Goal: Transaction & Acquisition: Download file/media

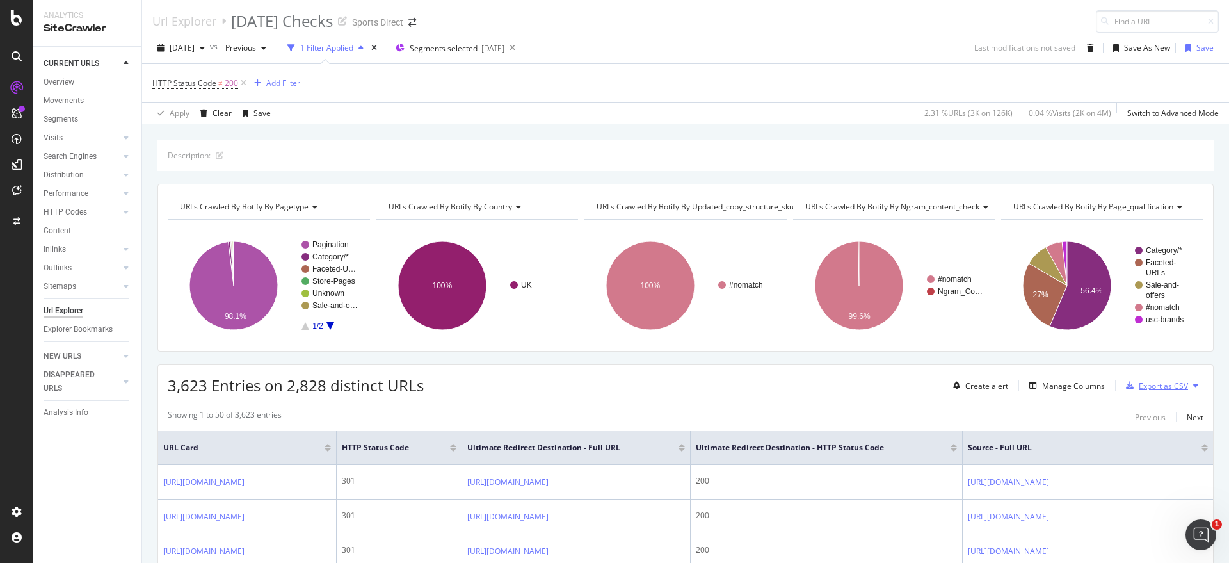
click at [1157, 384] on div "Export as CSV" at bounding box center [1163, 385] width 49 height 11
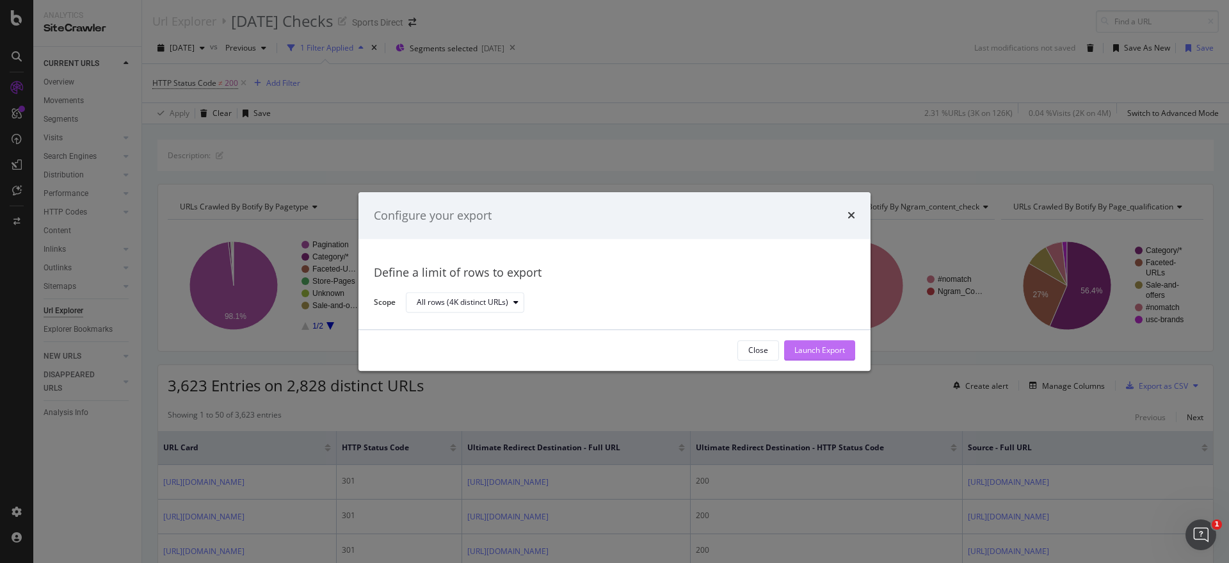
click at [810, 345] on div "Launch Export" at bounding box center [819, 350] width 51 height 11
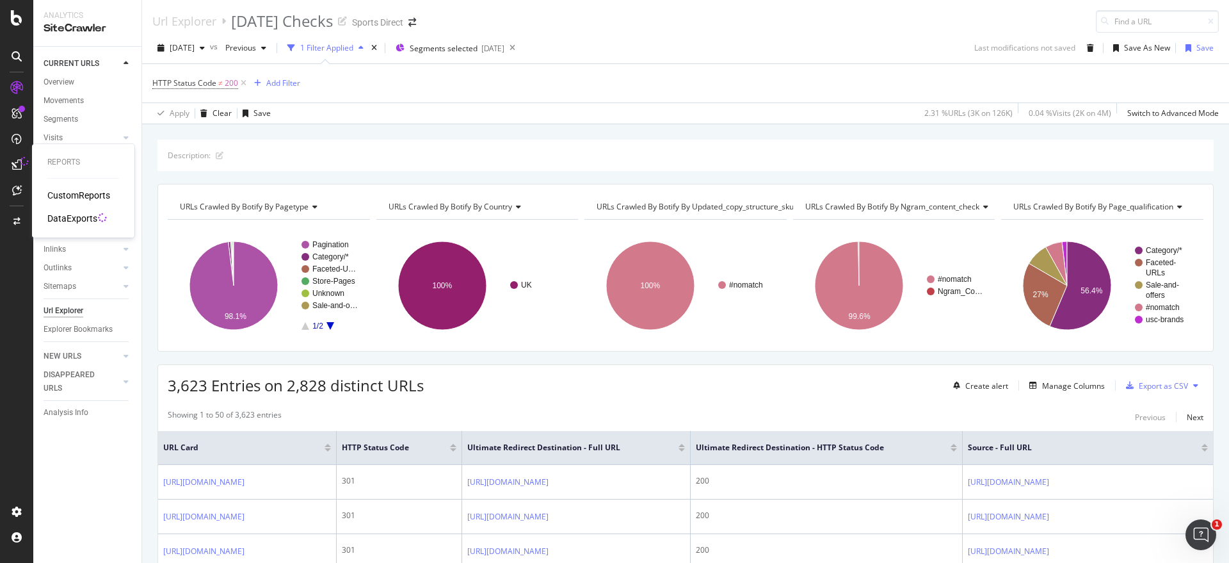
click at [76, 215] on div "DataExports" at bounding box center [72, 218] width 50 height 13
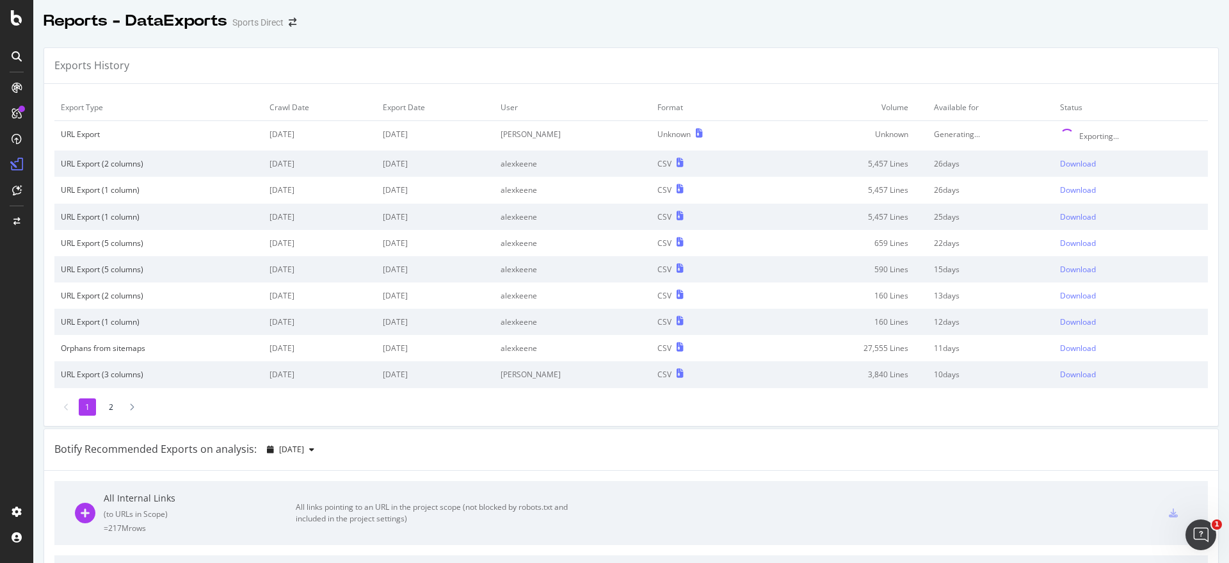
click at [0, 345] on div at bounding box center [16, 281] width 33 height 563
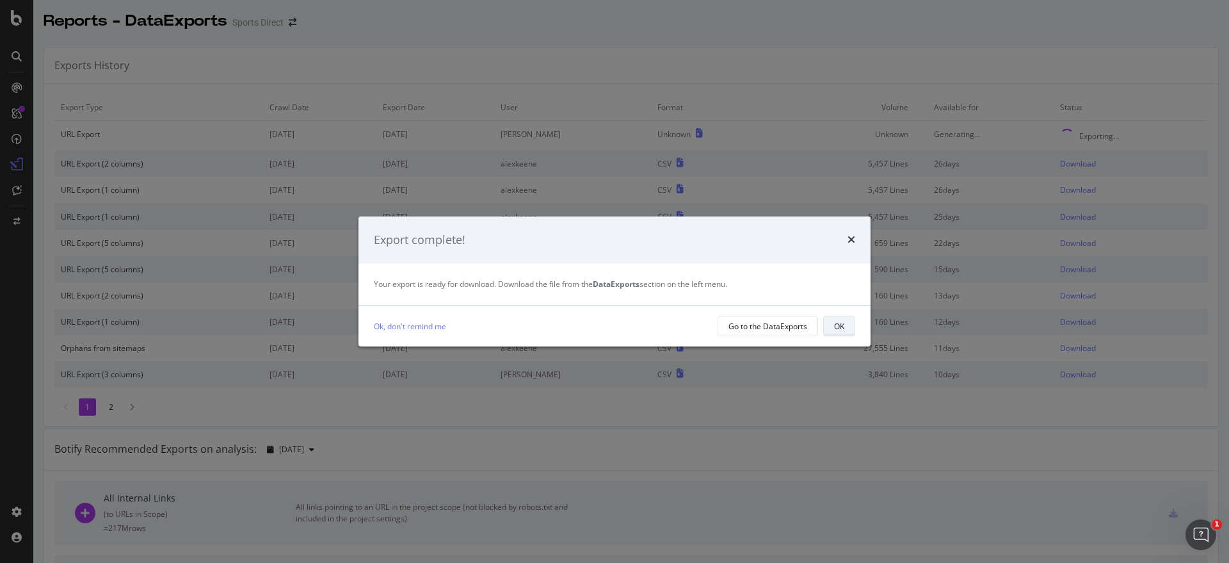
click at [837, 328] on div "OK" at bounding box center [839, 326] width 10 height 11
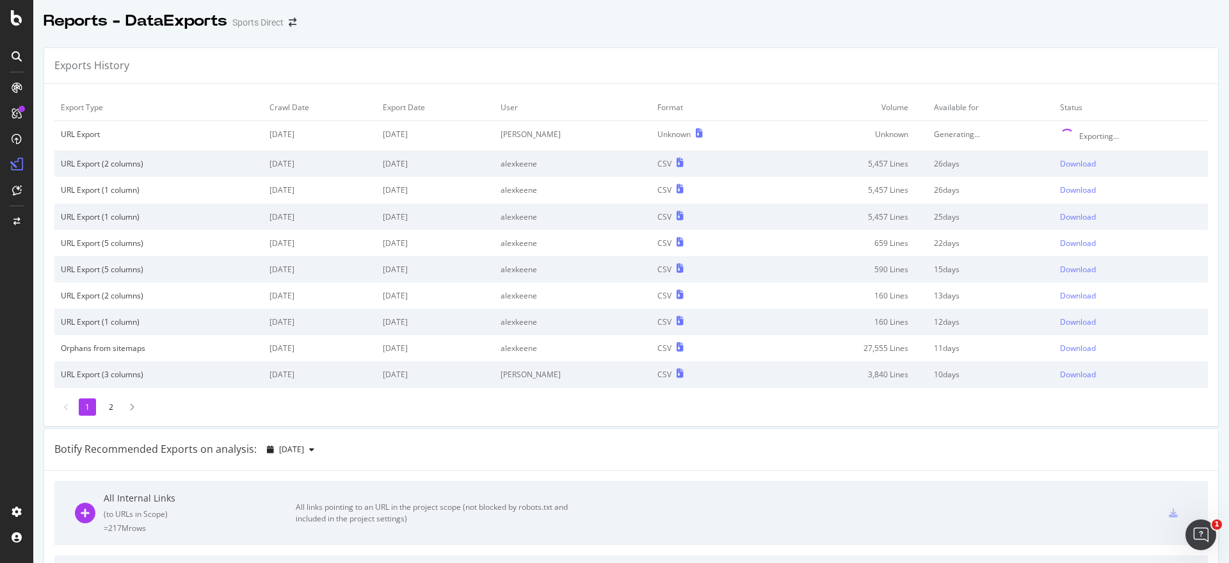
drag, startPoint x: 780, startPoint y: 521, endPoint x: 1035, endPoint y: 257, distance: 367.2
click at [780, 520] on div "All Internal Links ( to URLs in Scope ) = 217M rows All links pointing to an UR…" at bounding box center [631, 513] width 1113 height 64
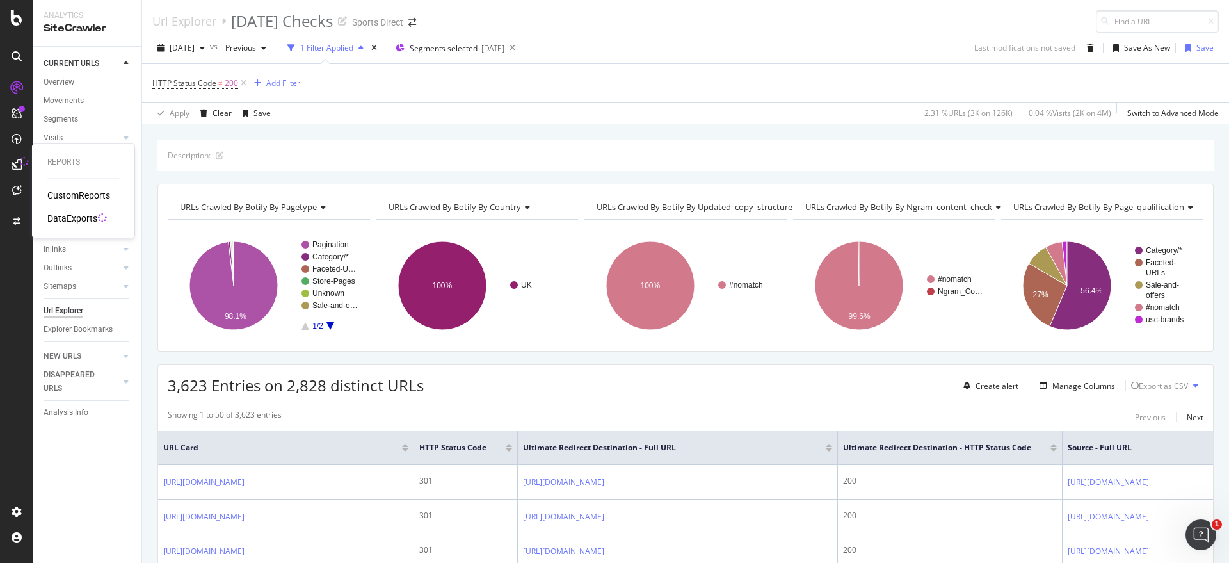
click at [60, 218] on div "DataExports" at bounding box center [72, 218] width 50 height 13
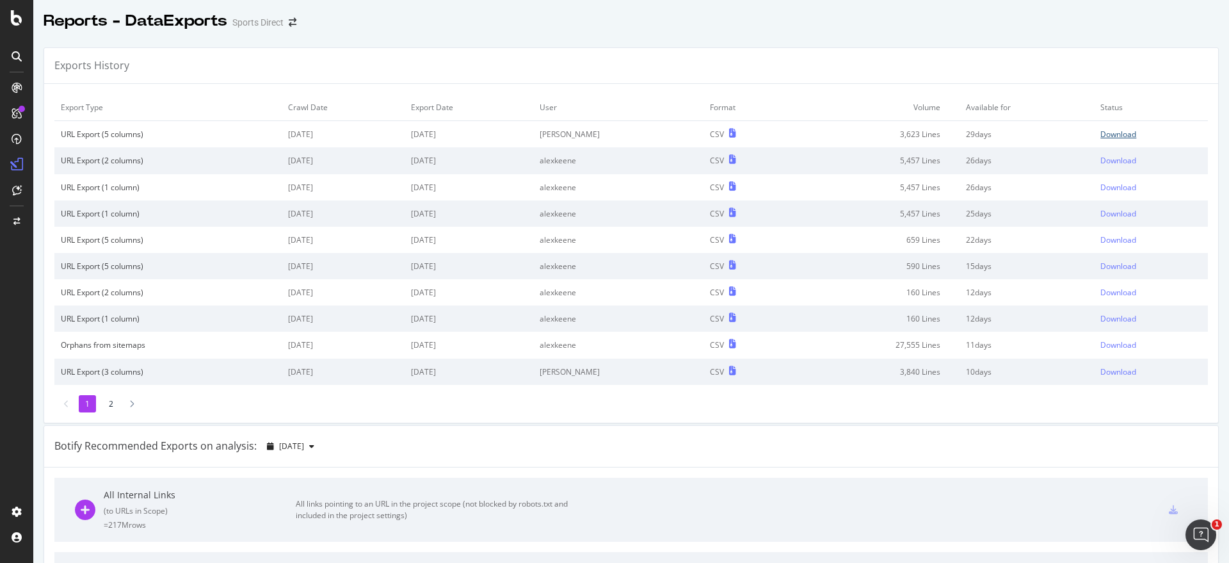
click at [1110, 131] on div "Download" at bounding box center [1118, 134] width 36 height 11
